Goal: Check status: Check status

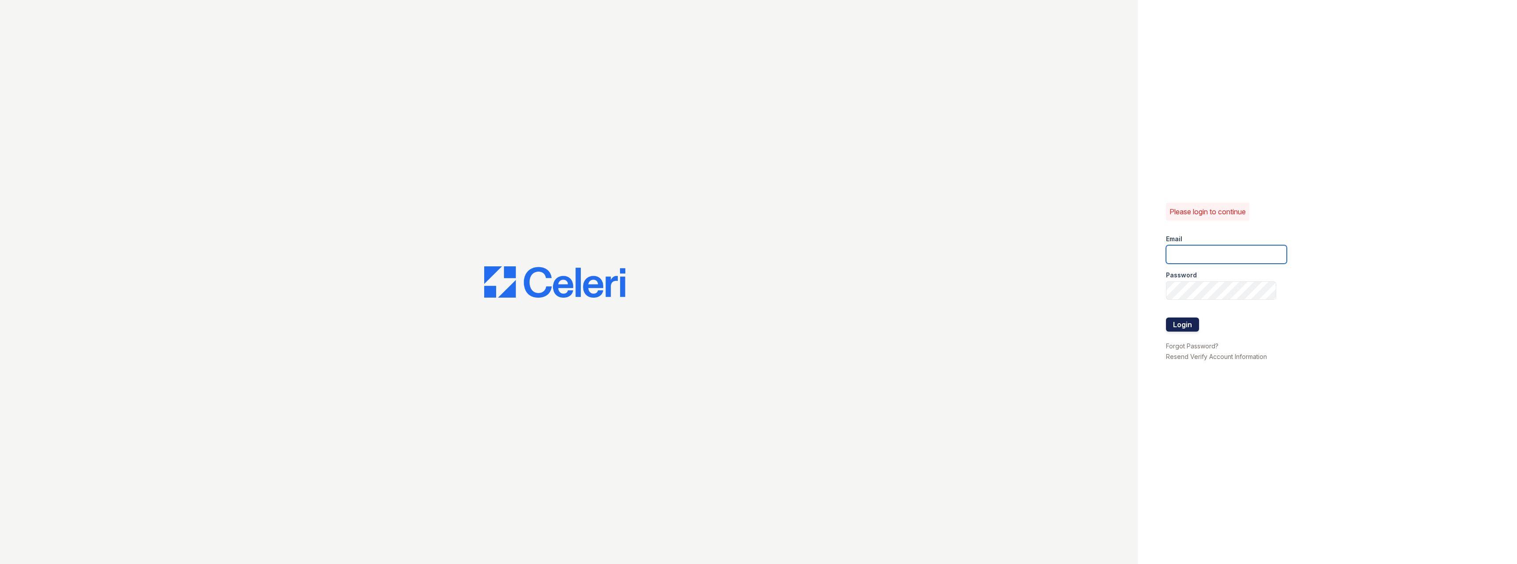
type input "pablo.mosquera@greystar.com"
click at [1183, 323] on button "Login" at bounding box center [1182, 324] width 33 height 14
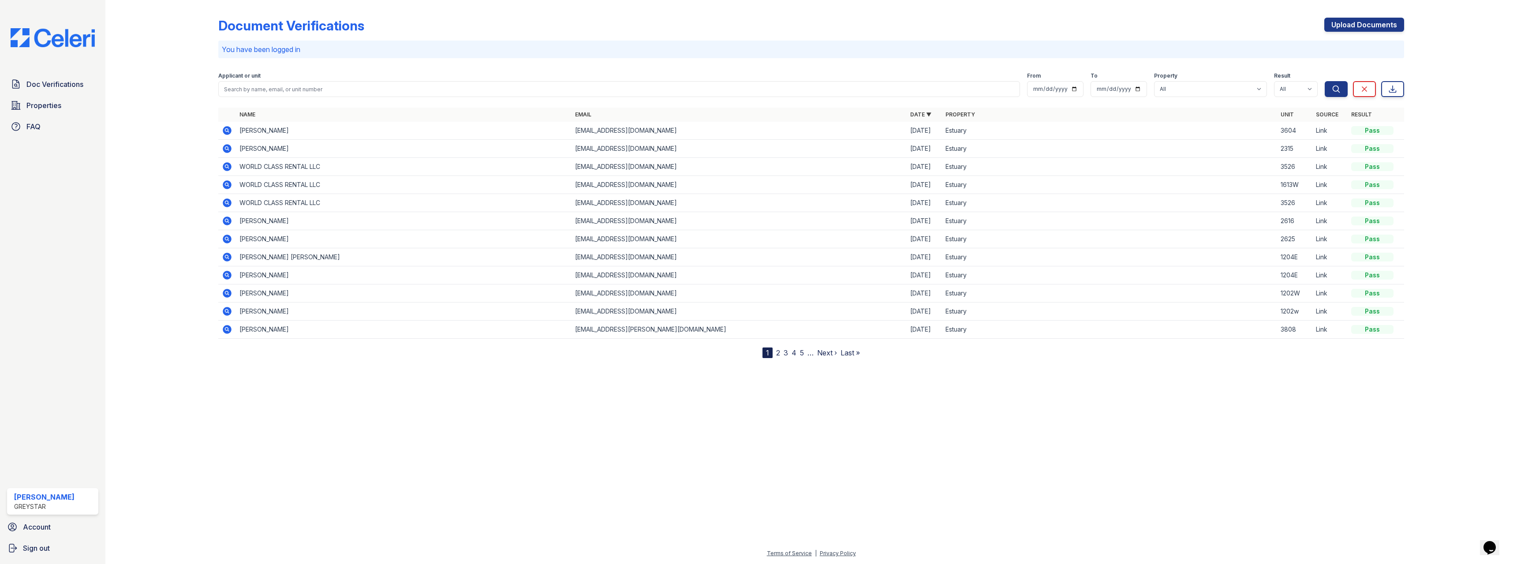
click at [228, 130] on icon at bounding box center [227, 130] width 2 height 2
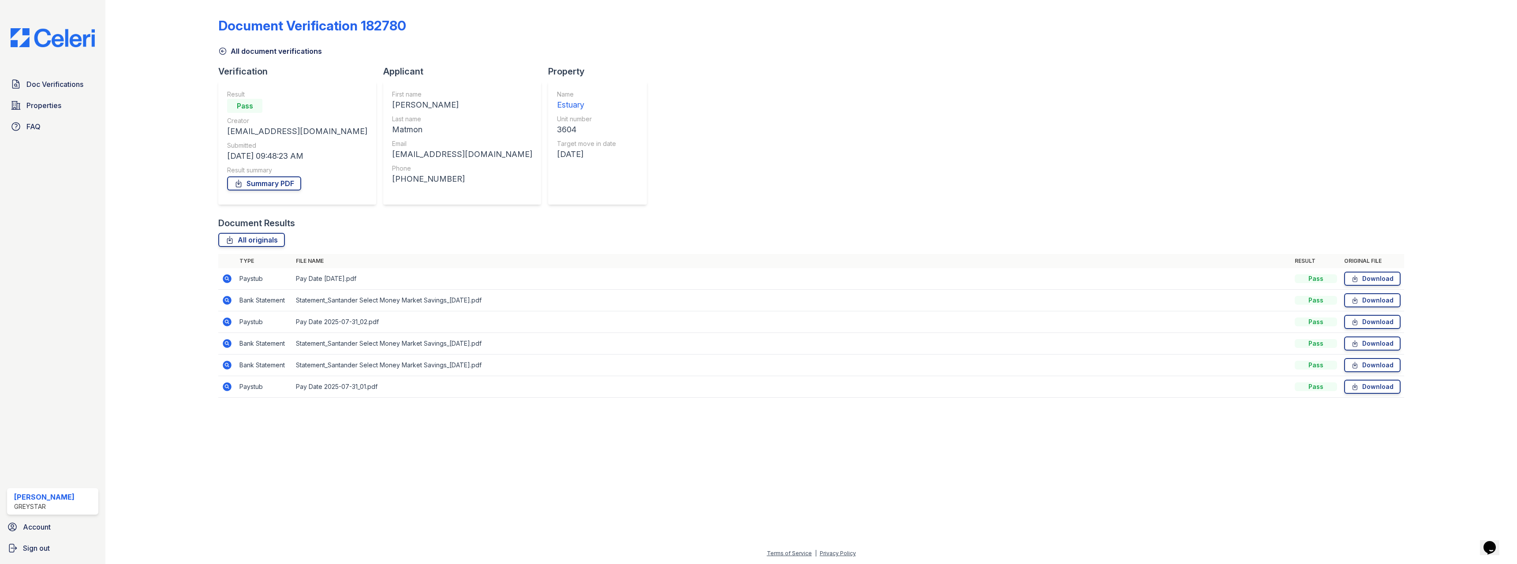
click at [227, 280] on icon at bounding box center [227, 278] width 11 height 11
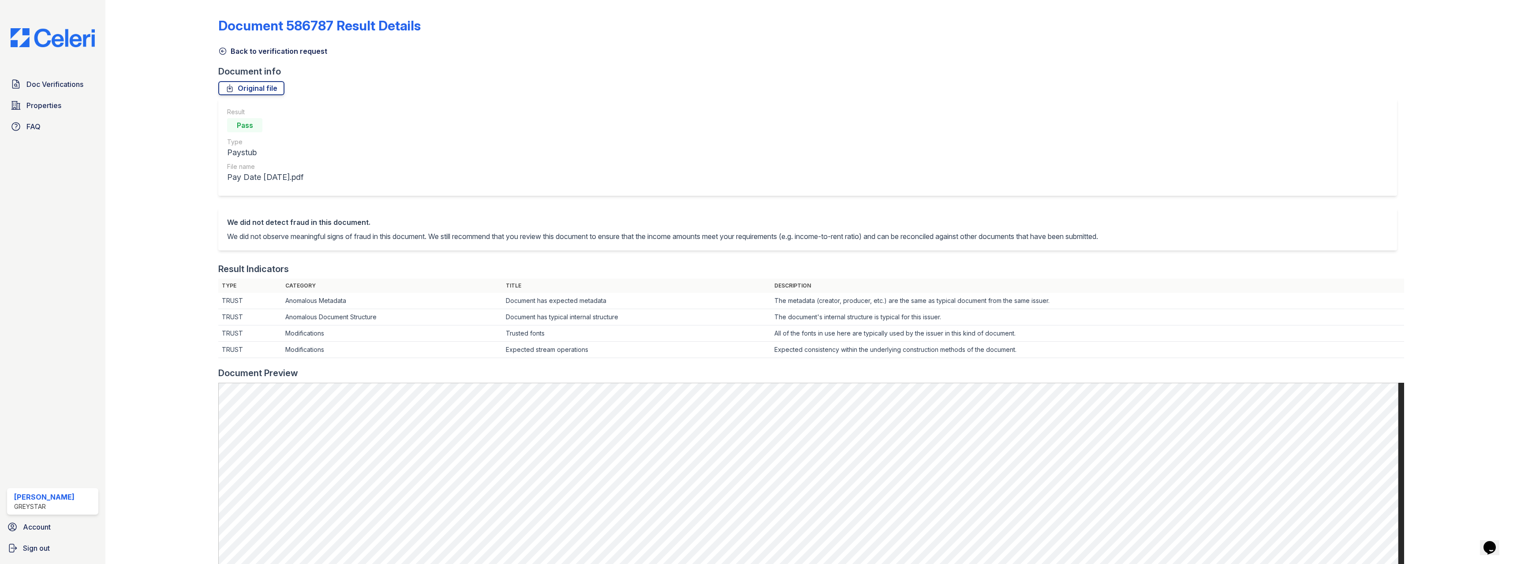
click at [224, 50] on icon at bounding box center [222, 51] width 9 height 9
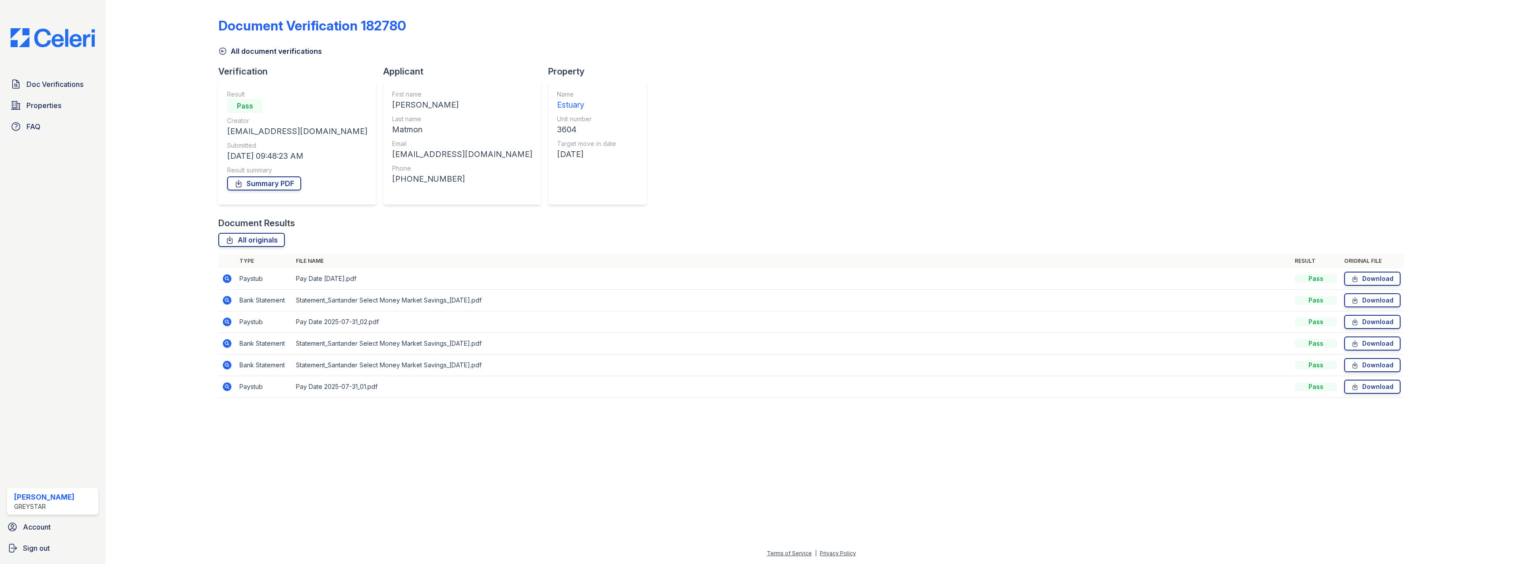
click at [227, 320] on icon at bounding box center [227, 322] width 11 height 11
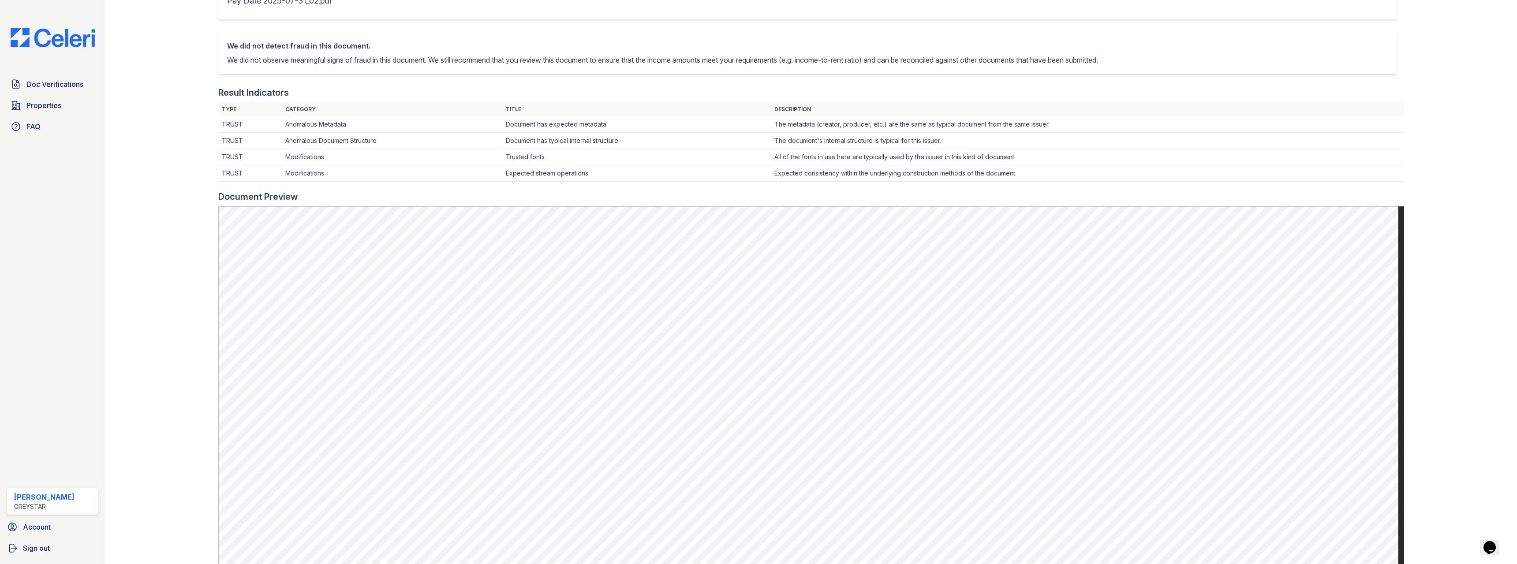
scroll to position [44, 0]
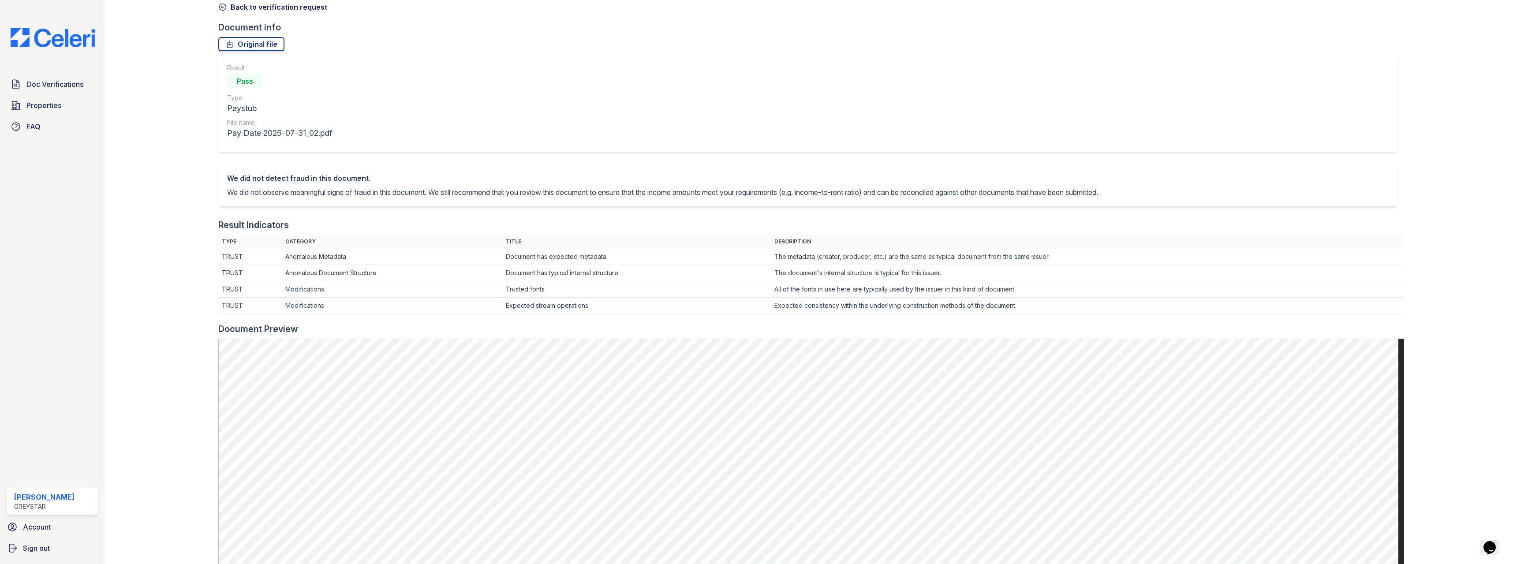
click at [220, 6] on icon at bounding box center [222, 7] width 9 height 9
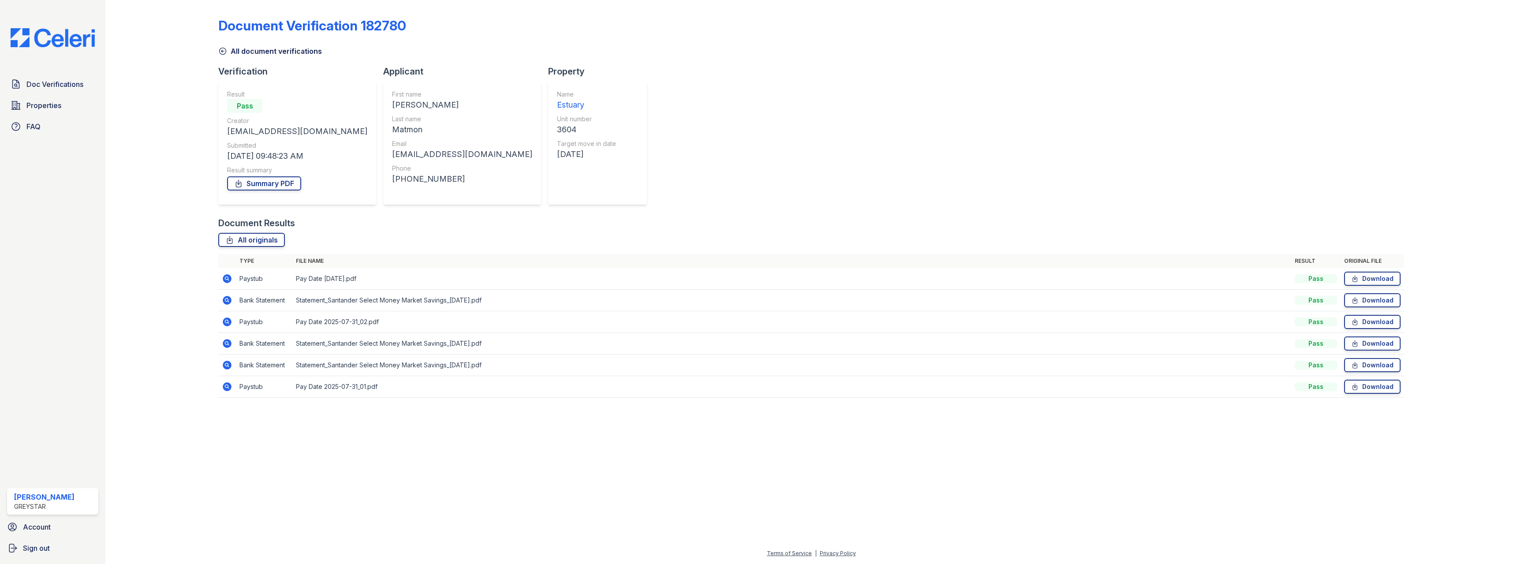
click at [227, 387] on icon at bounding box center [227, 386] width 2 height 2
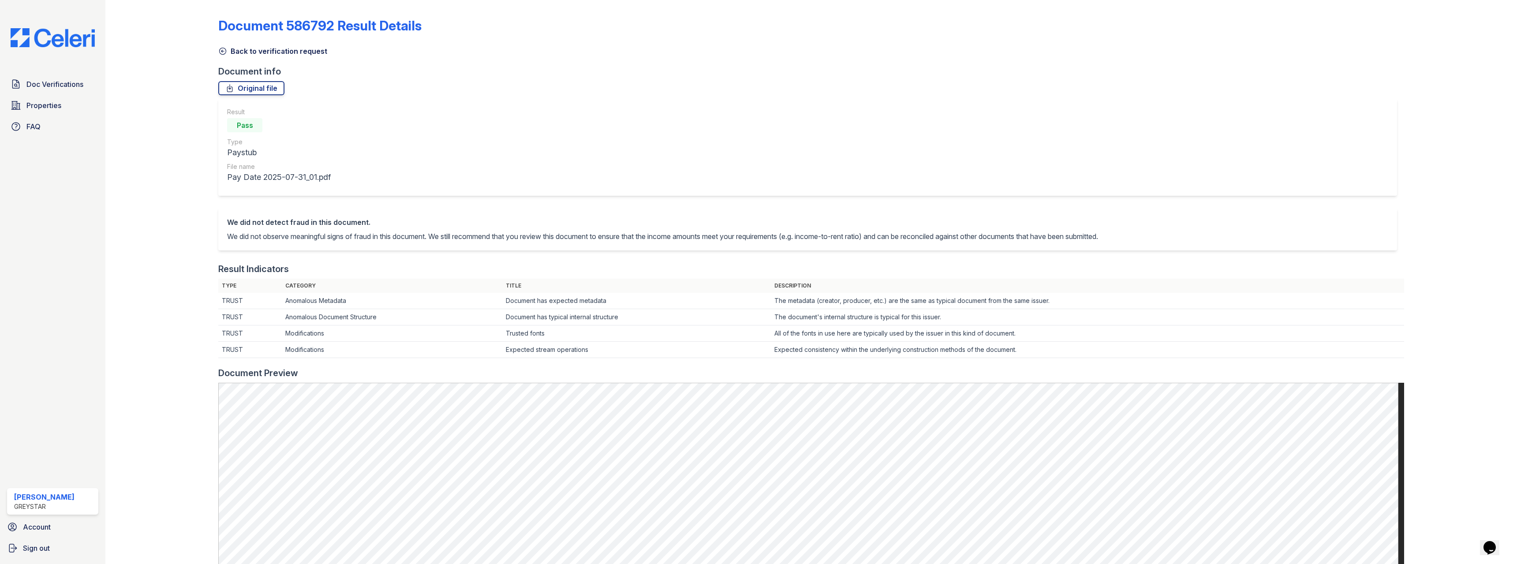
click at [222, 51] on icon at bounding box center [222, 51] width 9 height 9
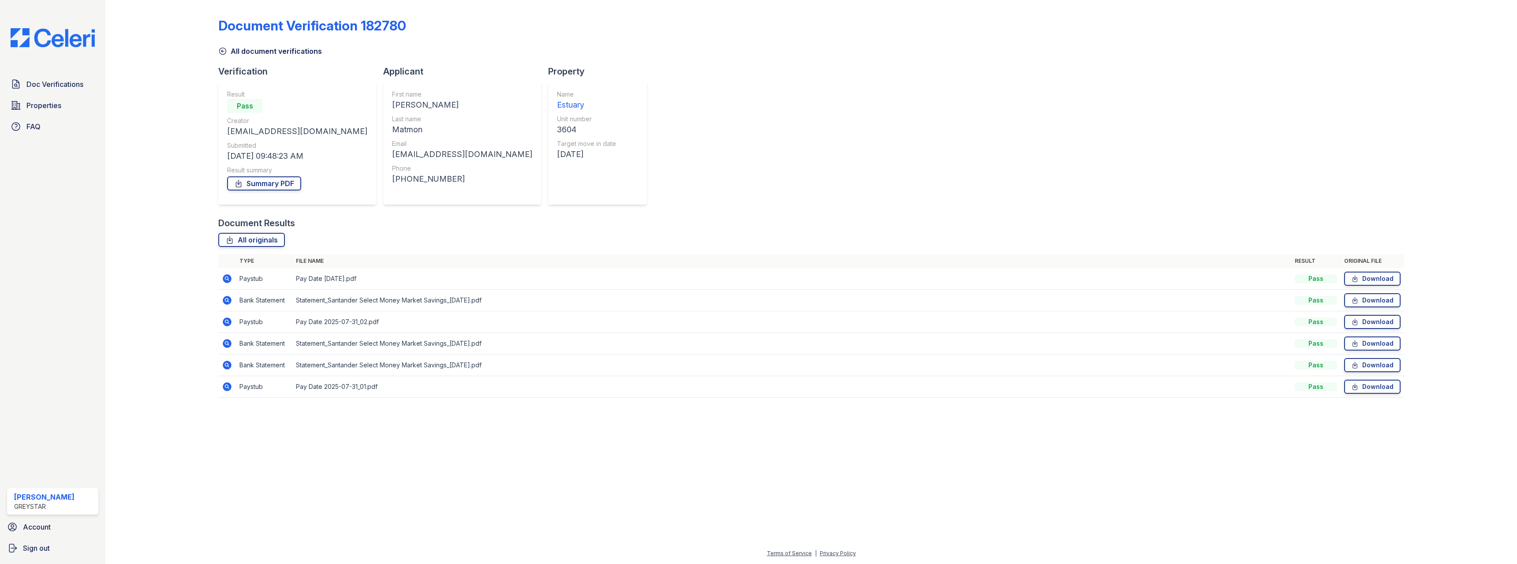
click at [228, 299] on icon at bounding box center [227, 299] width 2 height 2
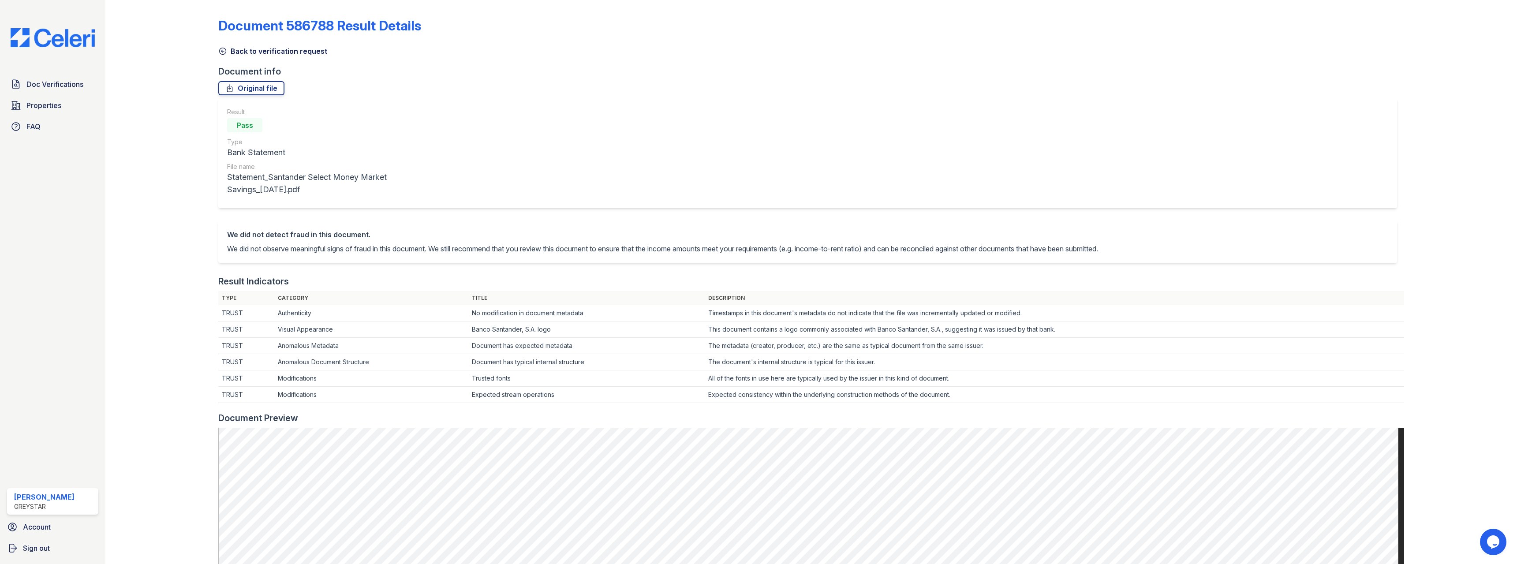
click at [223, 49] on icon at bounding box center [222, 51] width 9 height 9
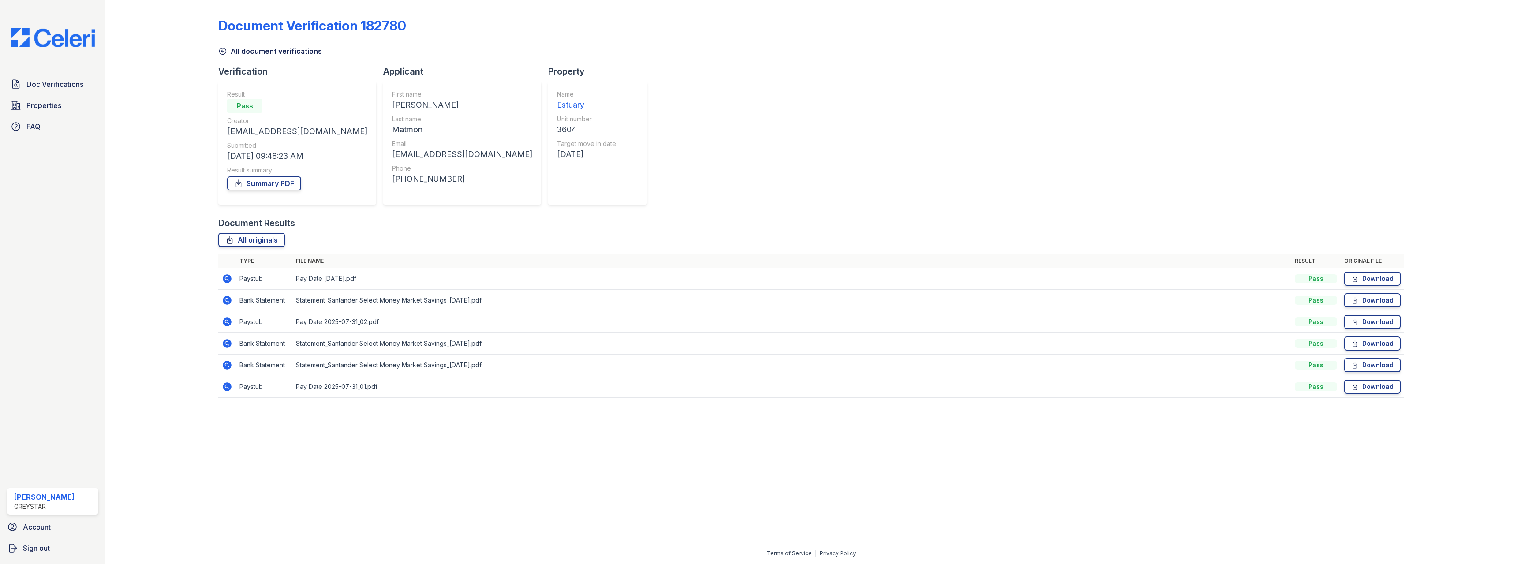
click at [227, 344] on icon at bounding box center [227, 343] width 2 height 2
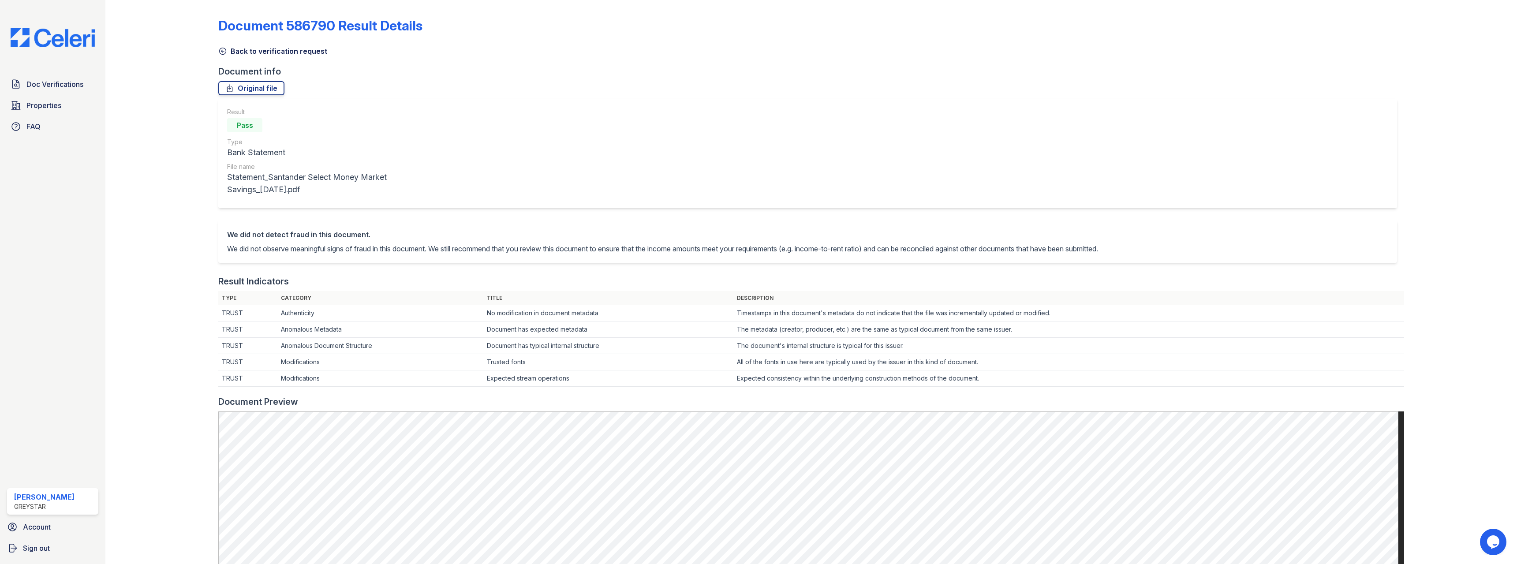
drag, startPoint x: 221, startPoint y: 48, endPoint x: 225, endPoint y: 51, distance: 4.8
click at [223, 48] on icon at bounding box center [222, 51] width 9 height 9
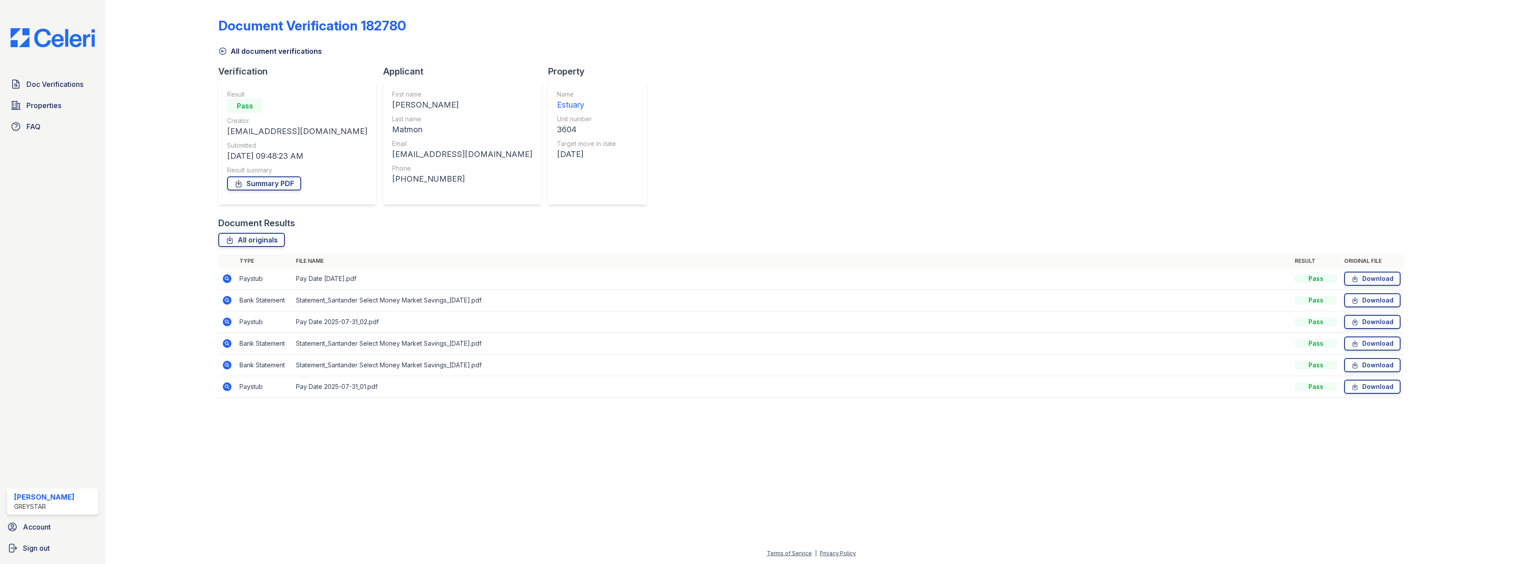
click at [226, 359] on td at bounding box center [227, 365] width 18 height 22
click at [227, 362] on icon at bounding box center [227, 365] width 9 height 9
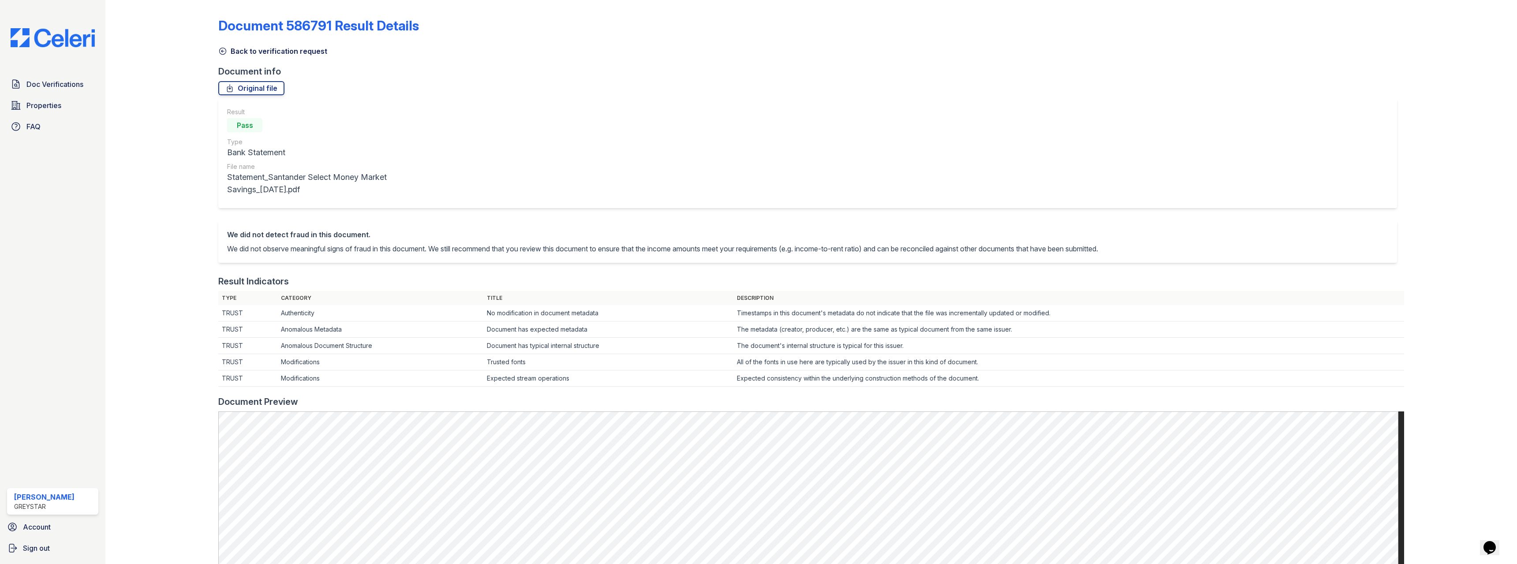
click at [221, 53] on icon at bounding box center [222, 51] width 9 height 9
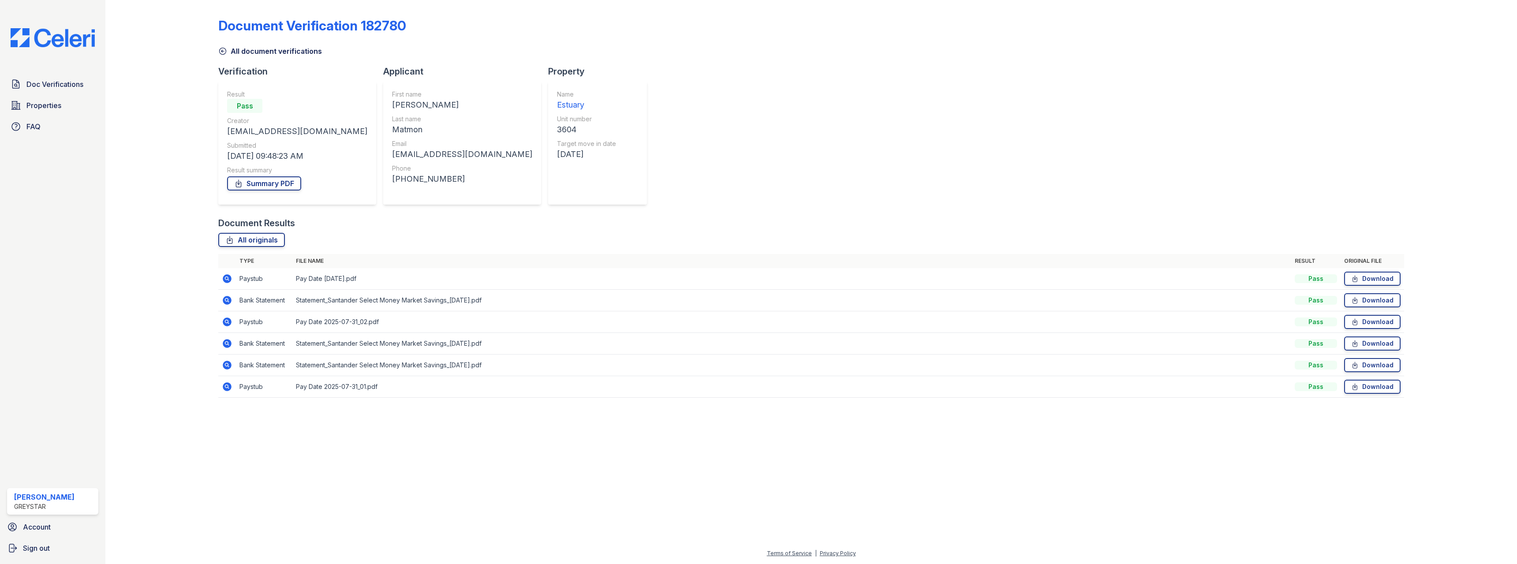
click at [227, 52] on icon at bounding box center [222, 51] width 9 height 9
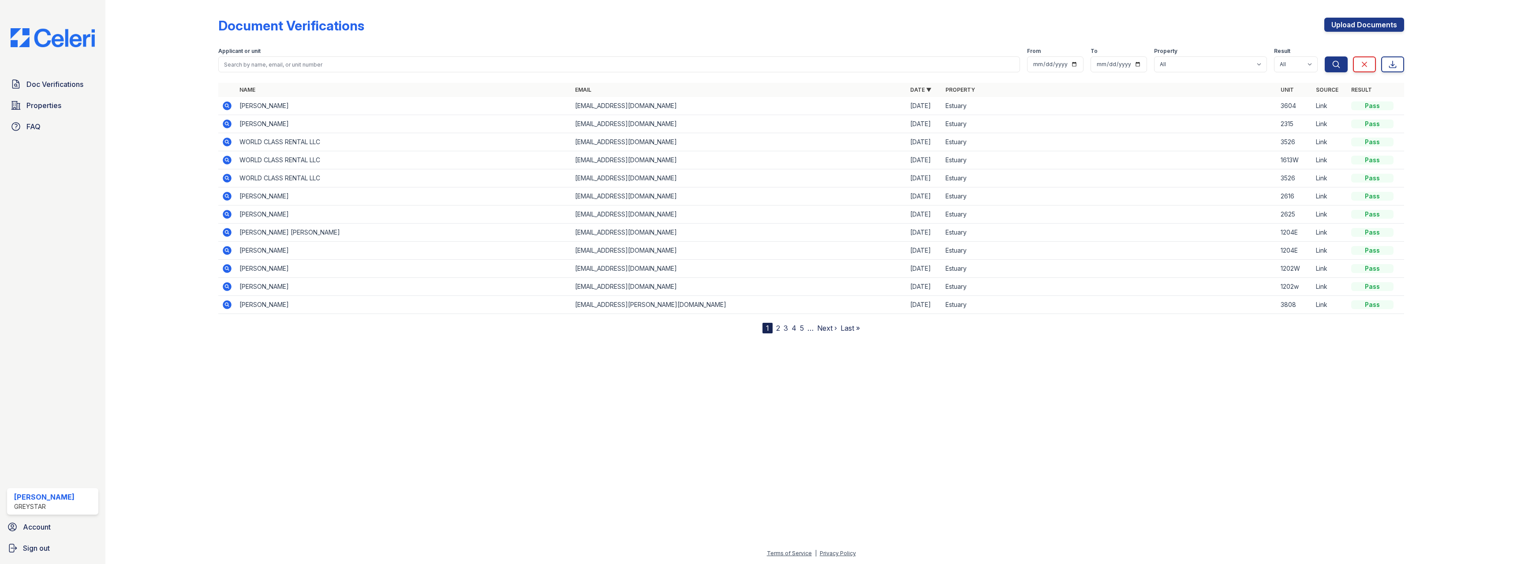
click at [226, 103] on icon at bounding box center [227, 105] width 9 height 9
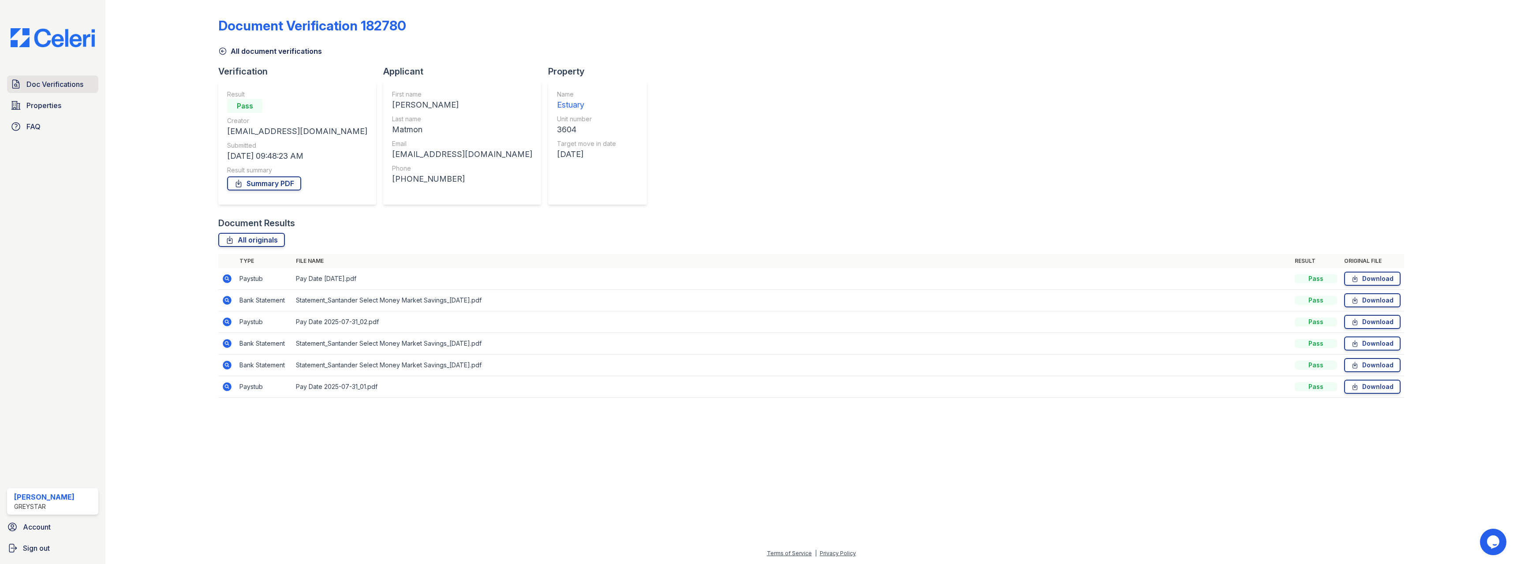
click at [49, 84] on span "Doc Verifications" at bounding box center [54, 84] width 57 height 11
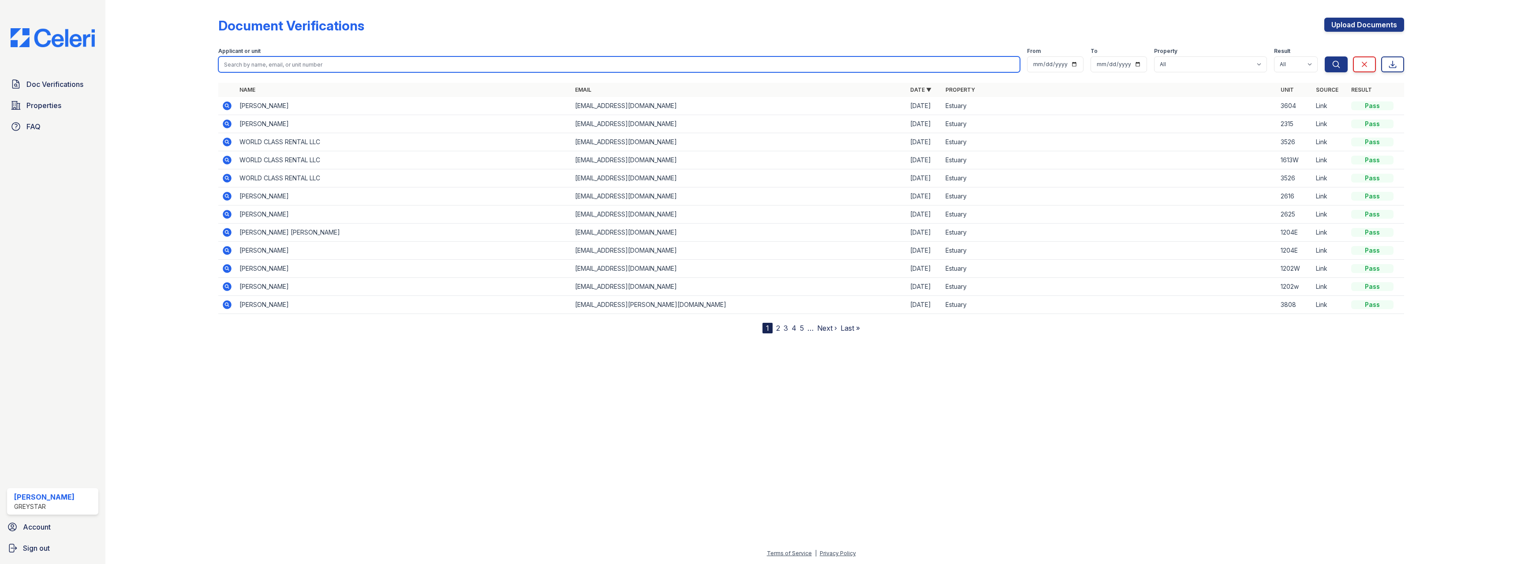
click at [298, 59] on input "search" at bounding box center [619, 64] width 802 height 16
type input "3604"
click at [1324, 56] on button "Search" at bounding box center [1335, 64] width 23 height 16
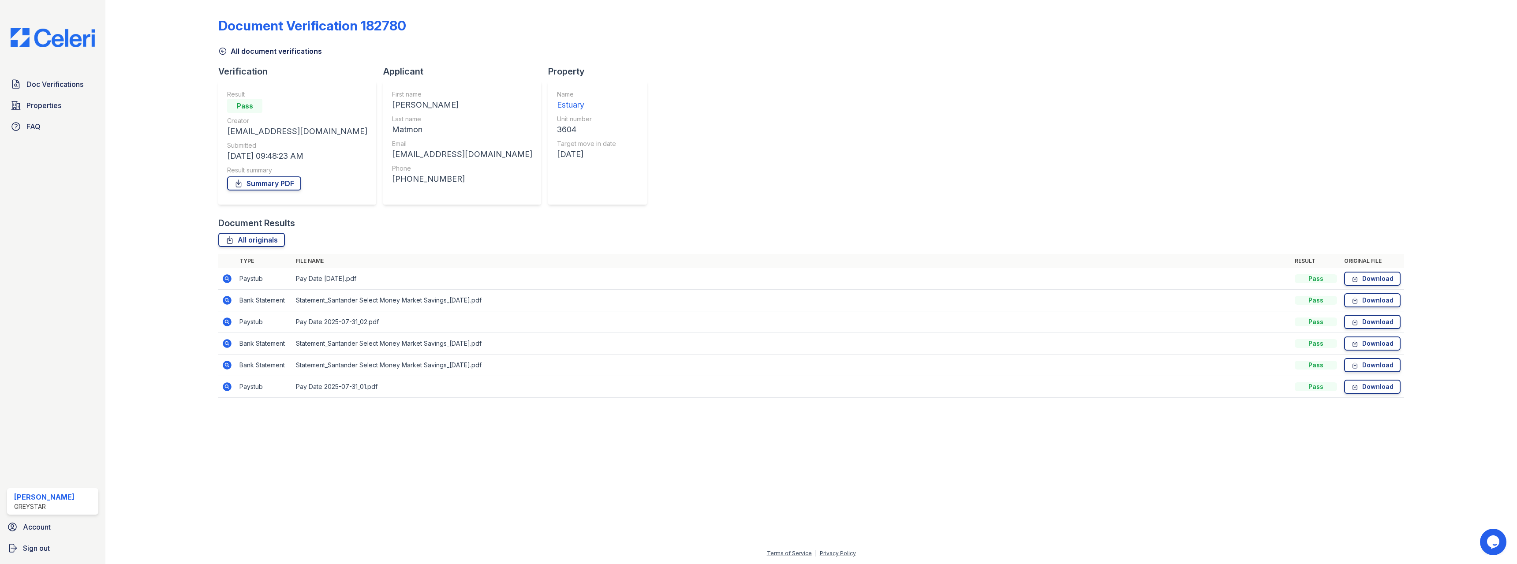
click at [224, 276] on icon at bounding box center [227, 278] width 9 height 9
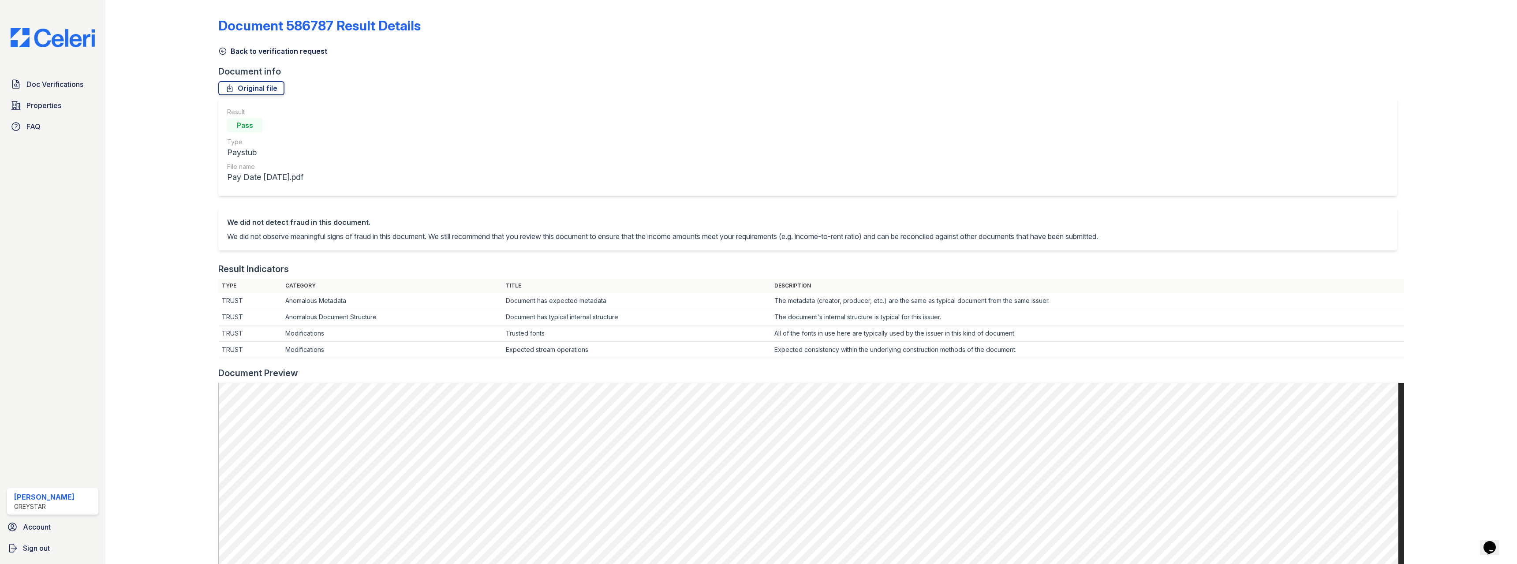
click at [222, 54] on icon at bounding box center [223, 51] width 7 height 7
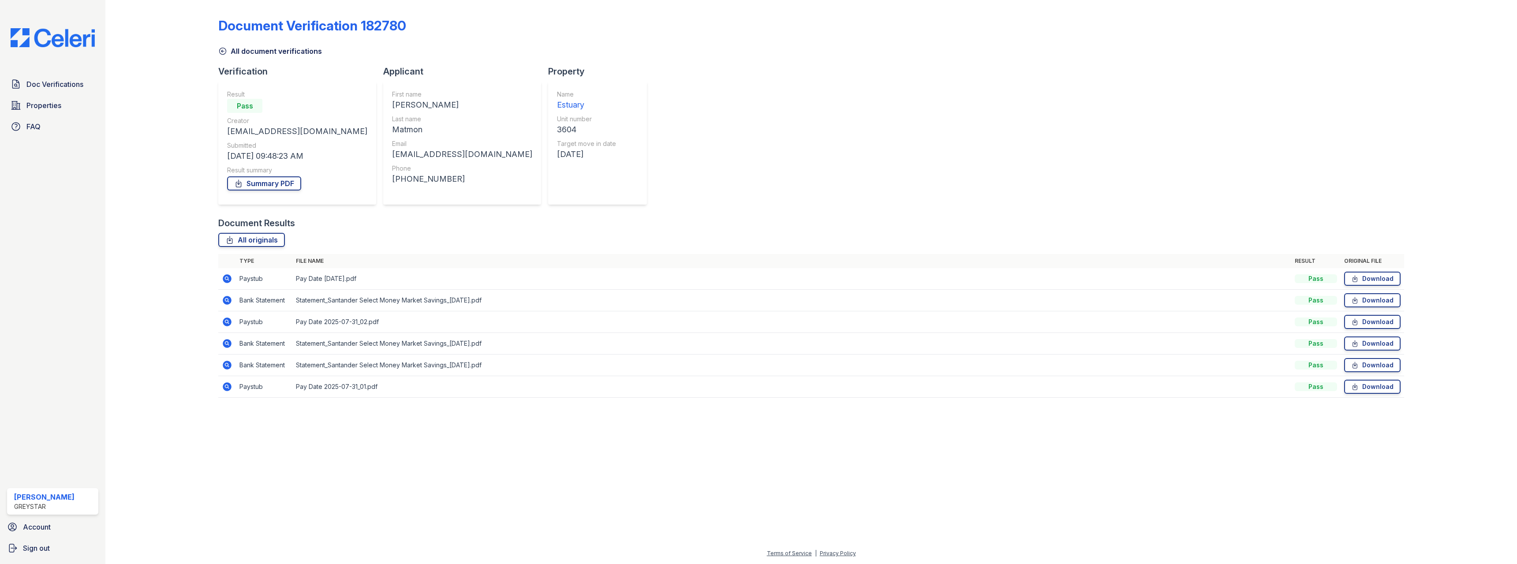
click at [228, 324] on icon at bounding box center [227, 321] width 9 height 9
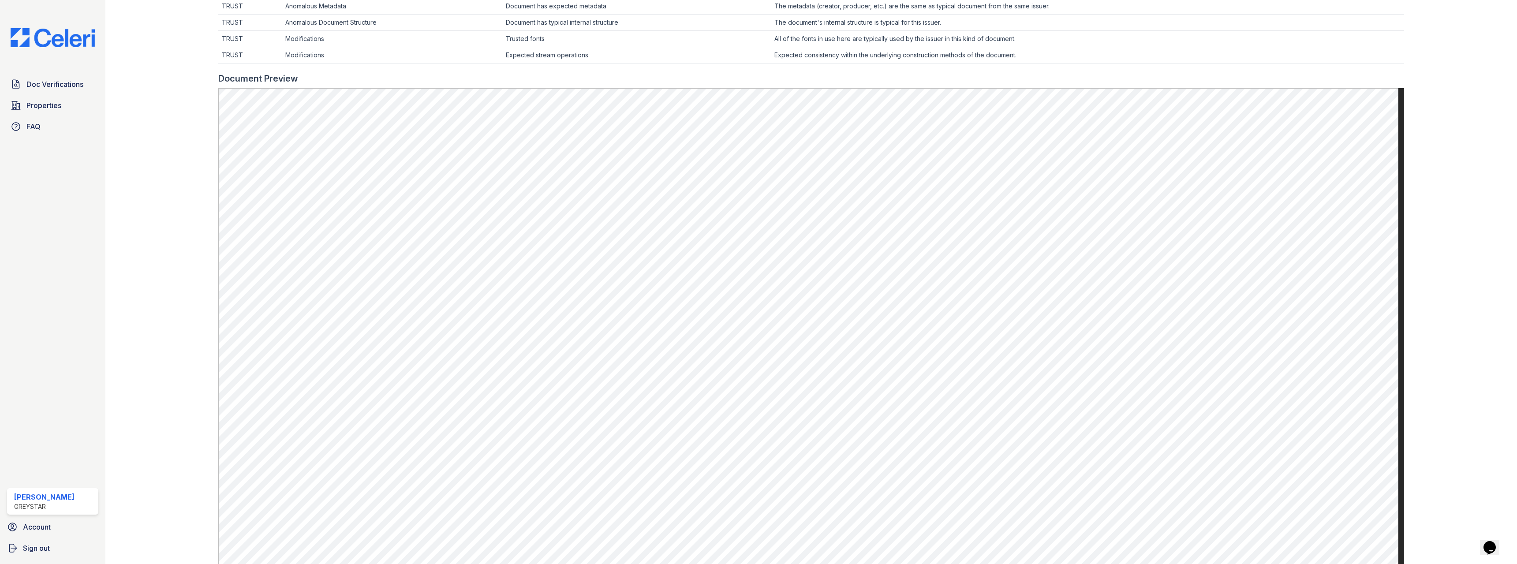
scroll to position [309, 0]
